Goal: Use online tool/utility: Use online tool/utility

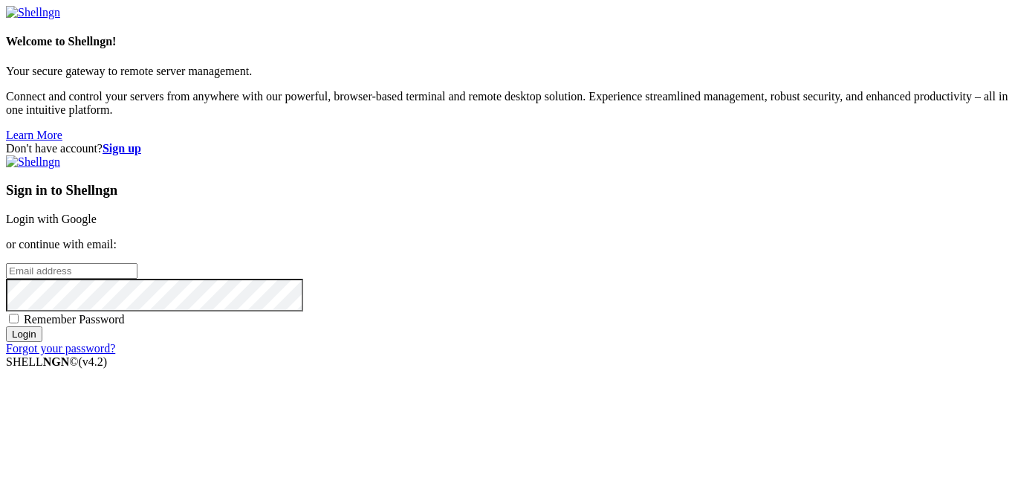
click at [97, 213] on link "Login with Google" at bounding box center [51, 219] width 91 height 13
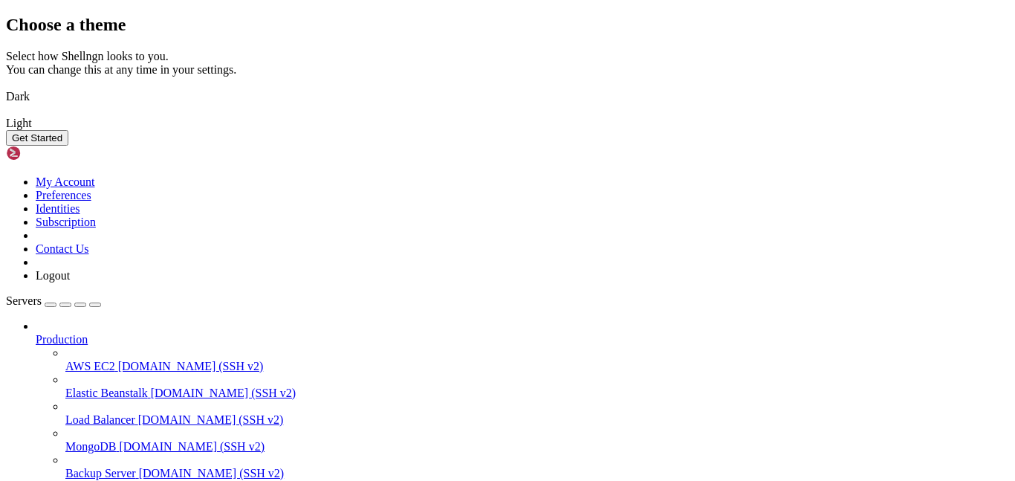
click at [688, 146] on div "Get Started" at bounding box center [507, 138] width 1003 height 16
click at [68, 146] on button "Get Started" at bounding box center [37, 138] width 62 height 16
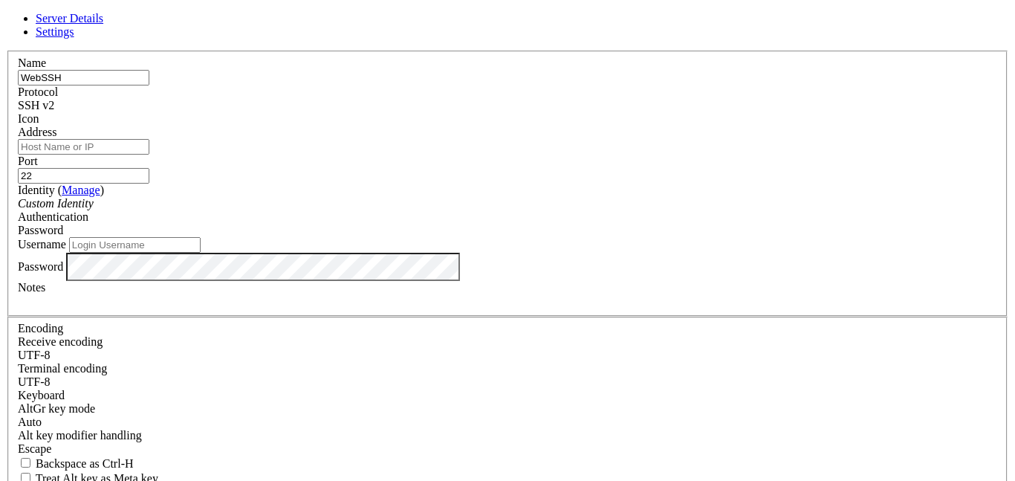
type input "WebSSH"
click at [149, 155] on input "Address" at bounding box center [84, 147] width 132 height 16
paste input "[DOMAIN_NAME]"
type input "[DOMAIN_NAME]"
click at [201, 253] on input "Username" at bounding box center [135, 245] width 132 height 16
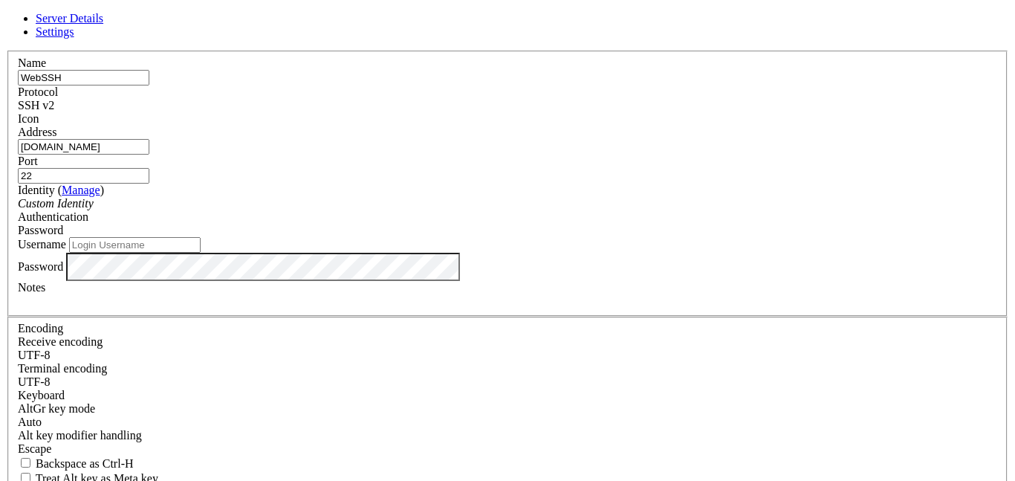
click at [620, 99] on div "SSH v2" at bounding box center [508, 105] width 980 height 13
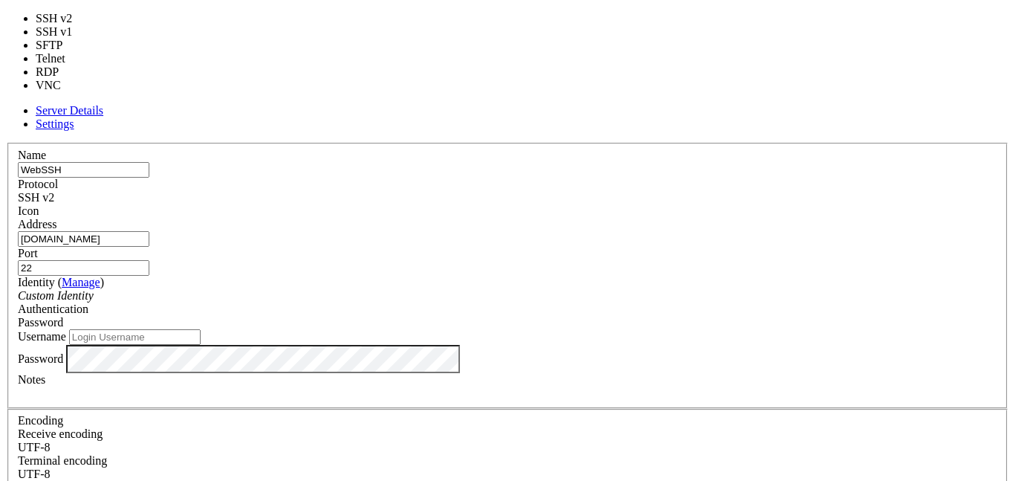
click at [620, 191] on div "SSH v2" at bounding box center [508, 197] width 980 height 13
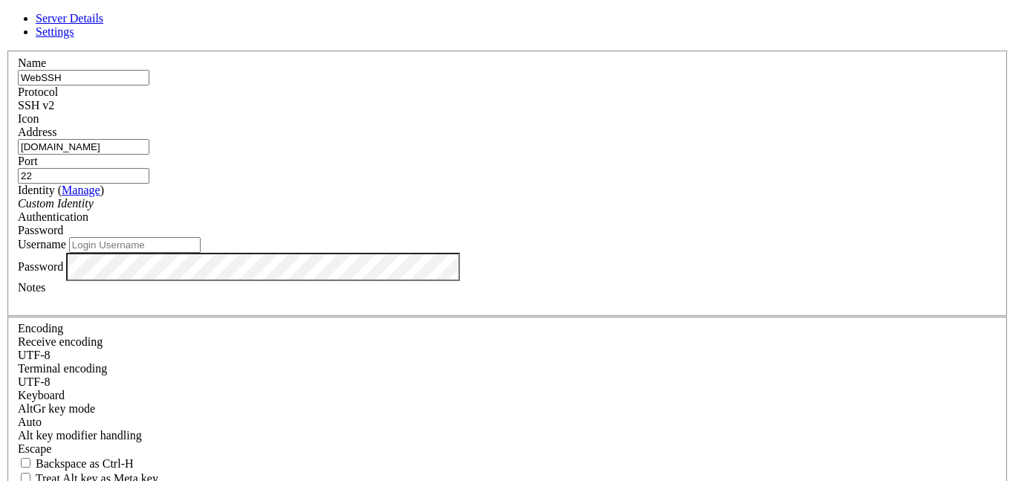
click at [683, 126] on div at bounding box center [508, 126] width 980 height 0
